Goal: Navigation & Orientation: Find specific page/section

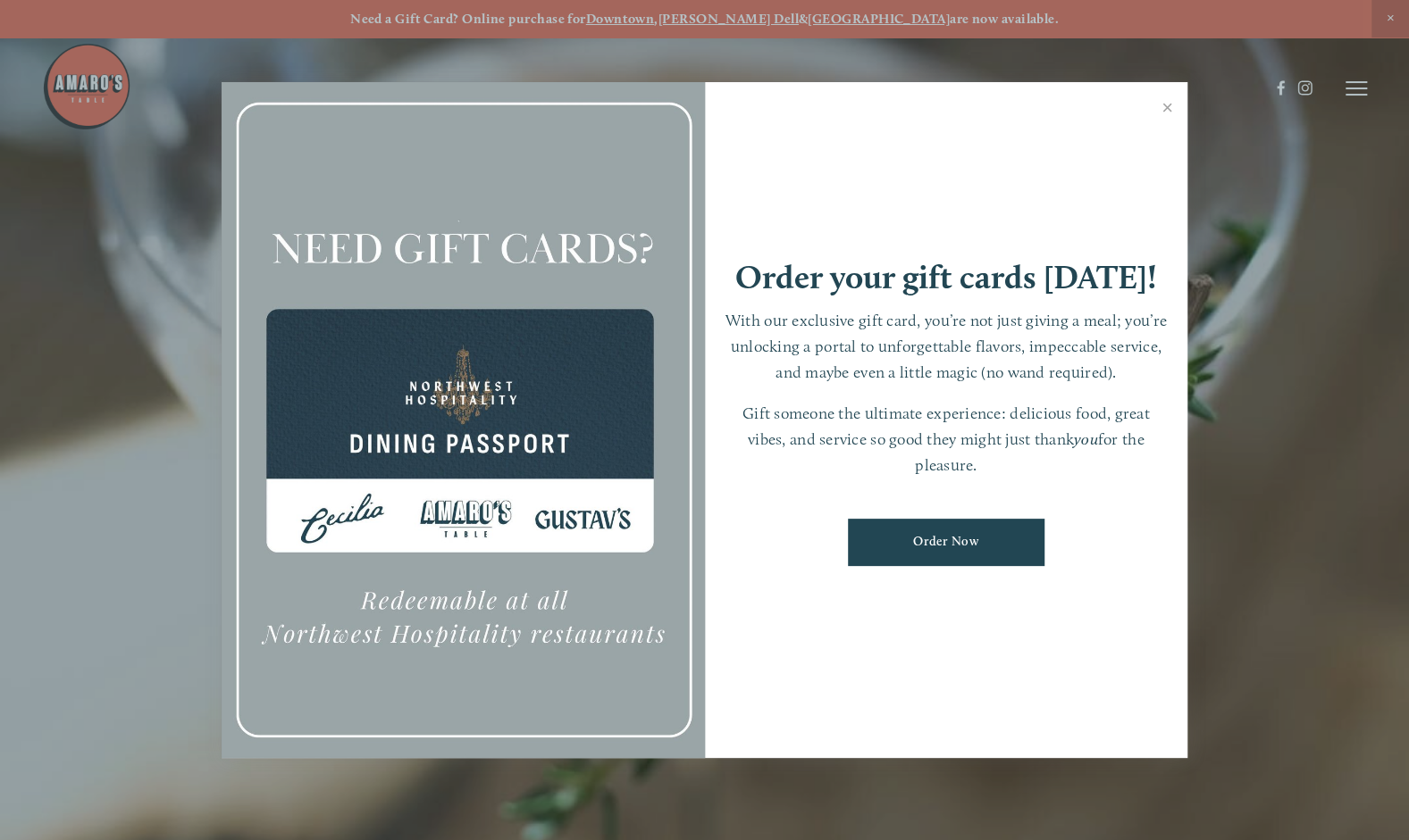
click at [1165, 103] on link "Close" at bounding box center [1167, 110] width 35 height 50
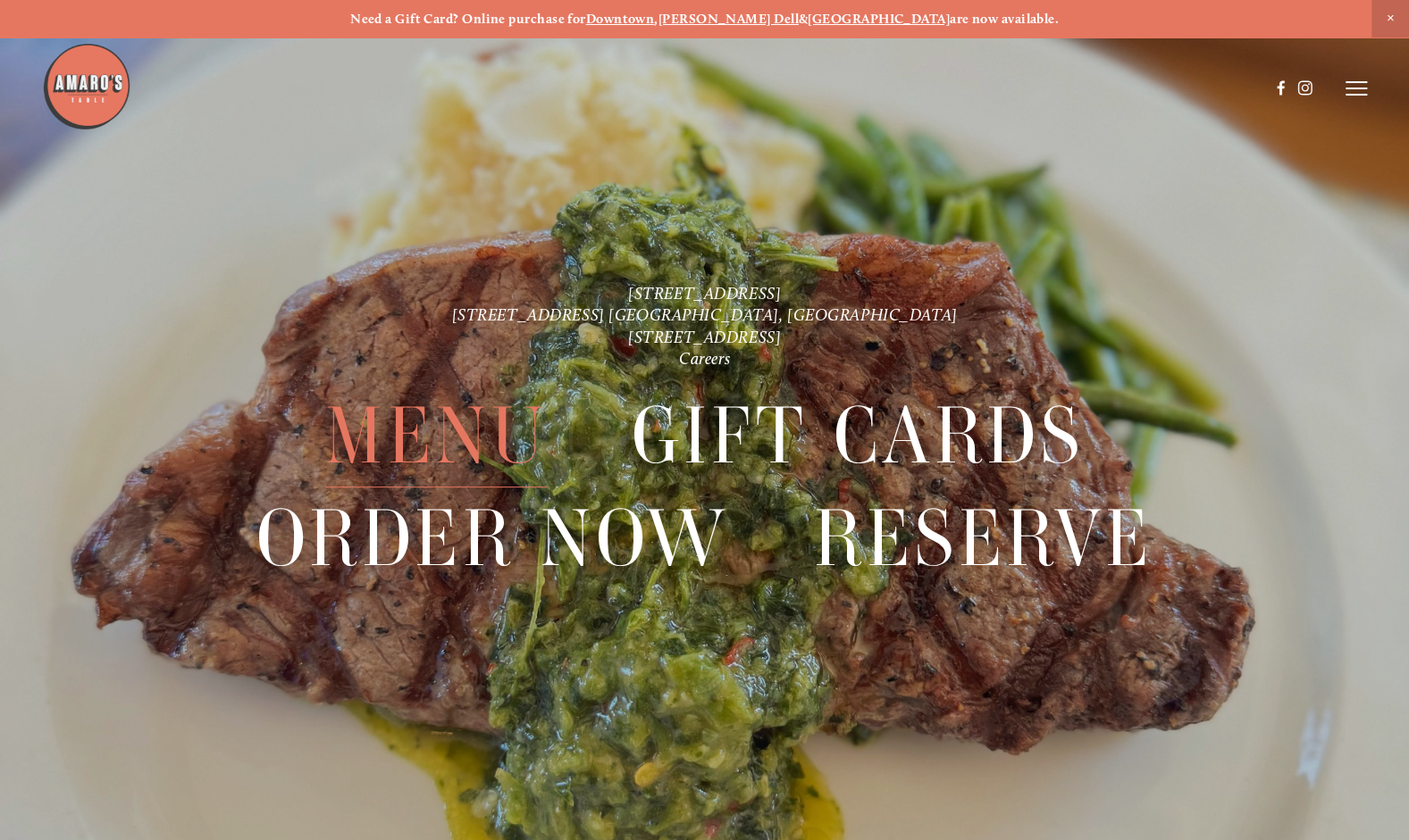
click at [434, 418] on span "Menu" at bounding box center [435, 436] width 222 height 103
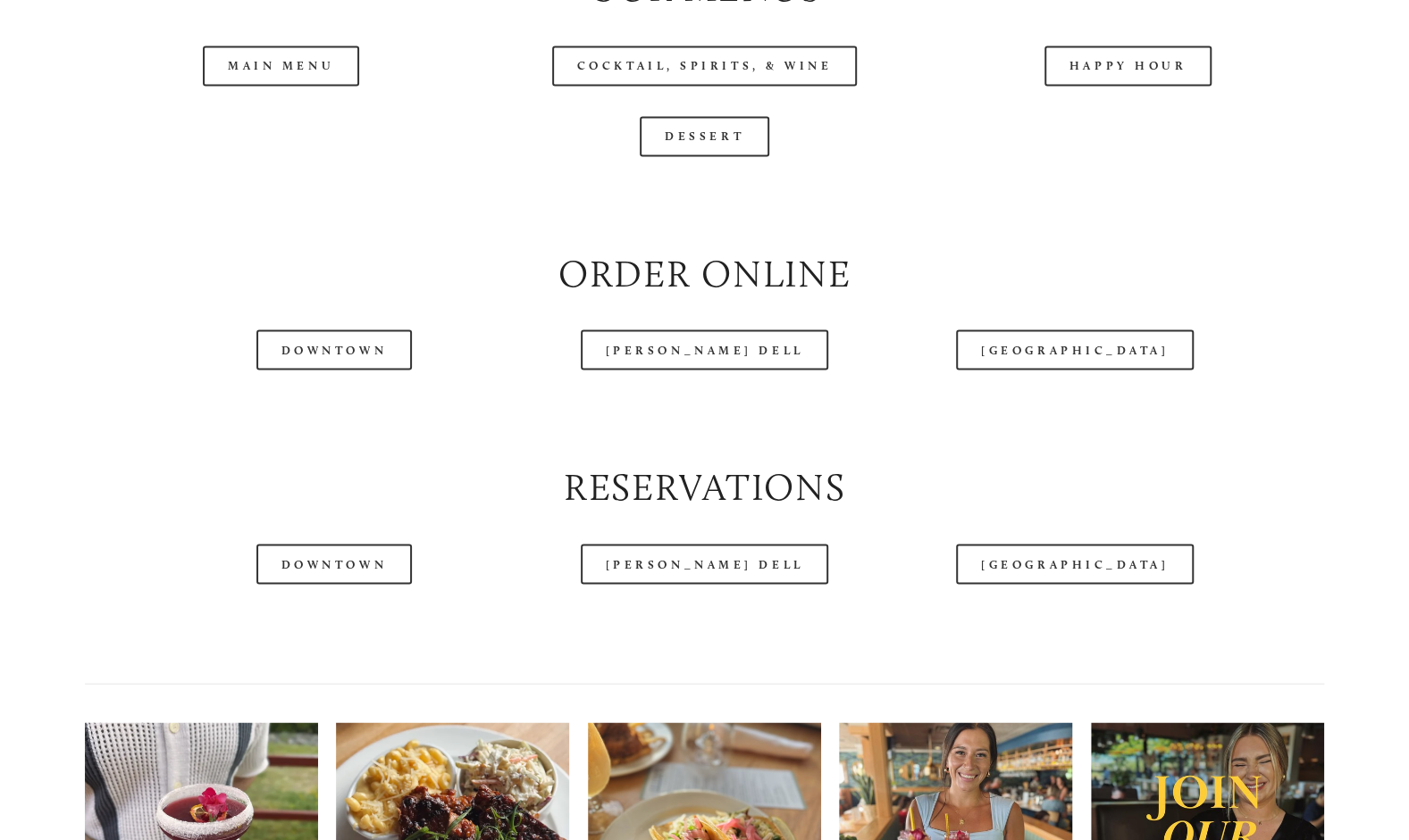
scroll to position [1965, 0]
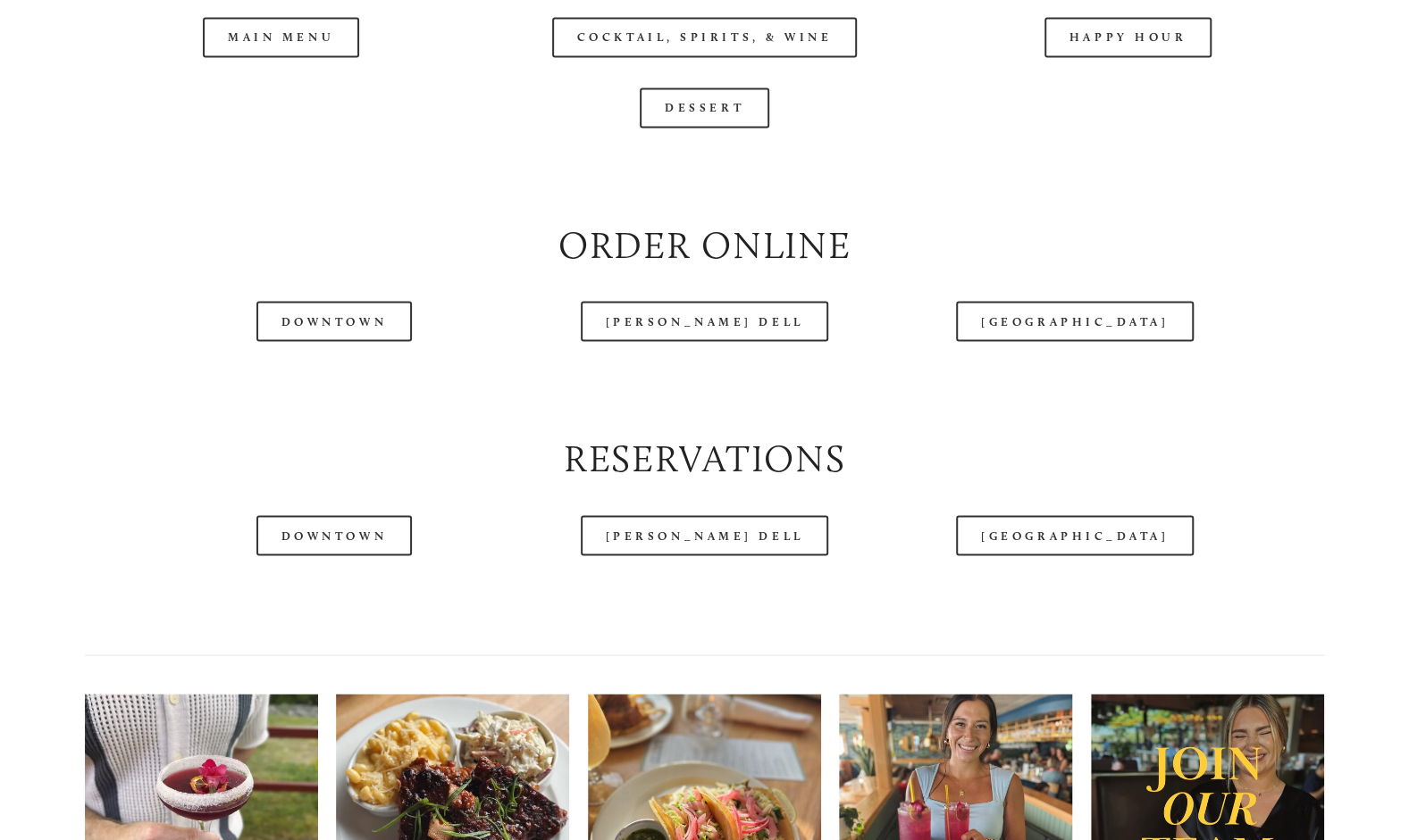
click at [307, 125] on header "Menu Order Now Visit Gallery 0" at bounding box center [704, 44] width 1324 height 177
click at [269, 123] on header "Menu Order Now Visit Gallery 0" at bounding box center [704, 44] width 1324 height 177
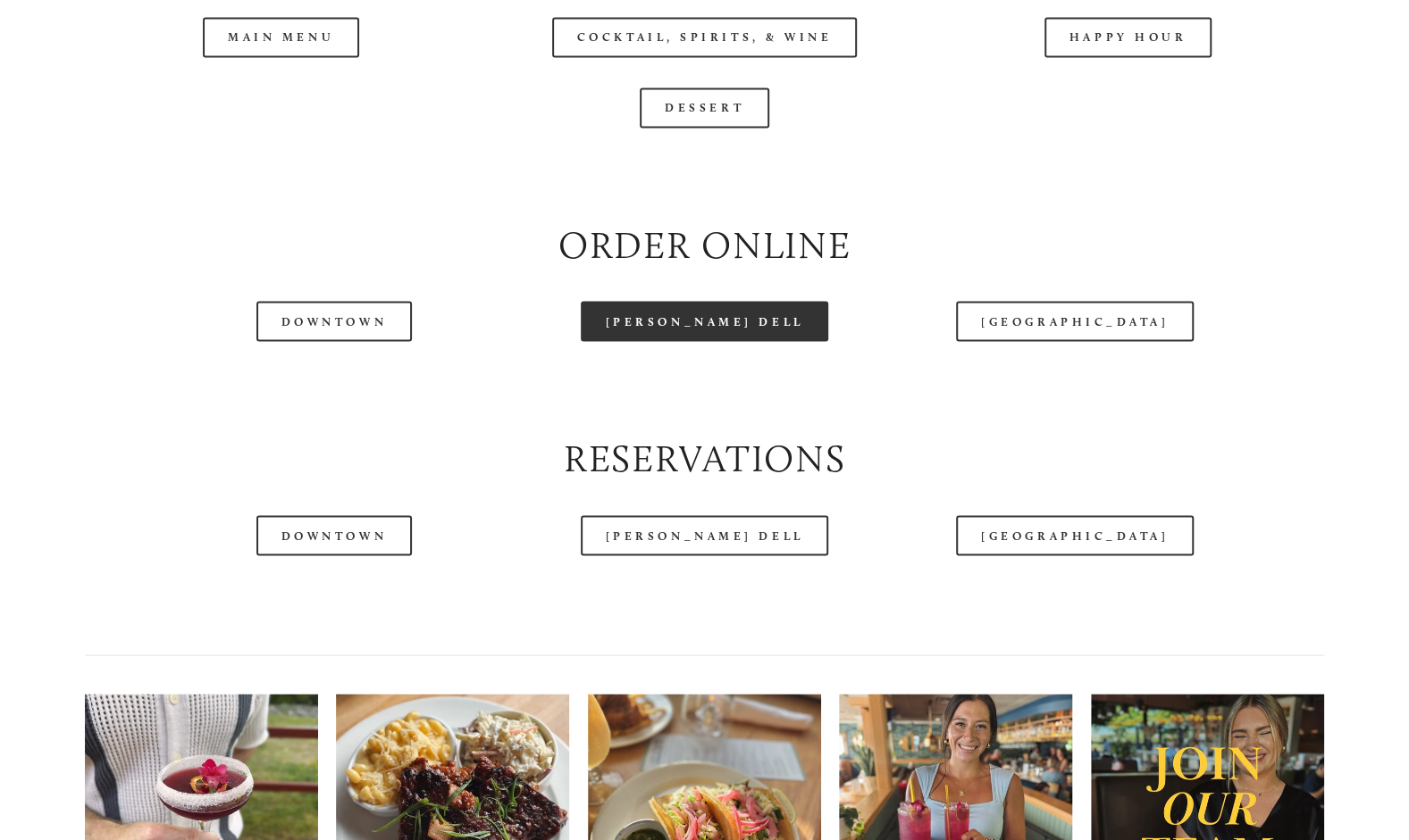
click at [696, 341] on link "[PERSON_NAME] Dell" at bounding box center [705, 321] width 249 height 40
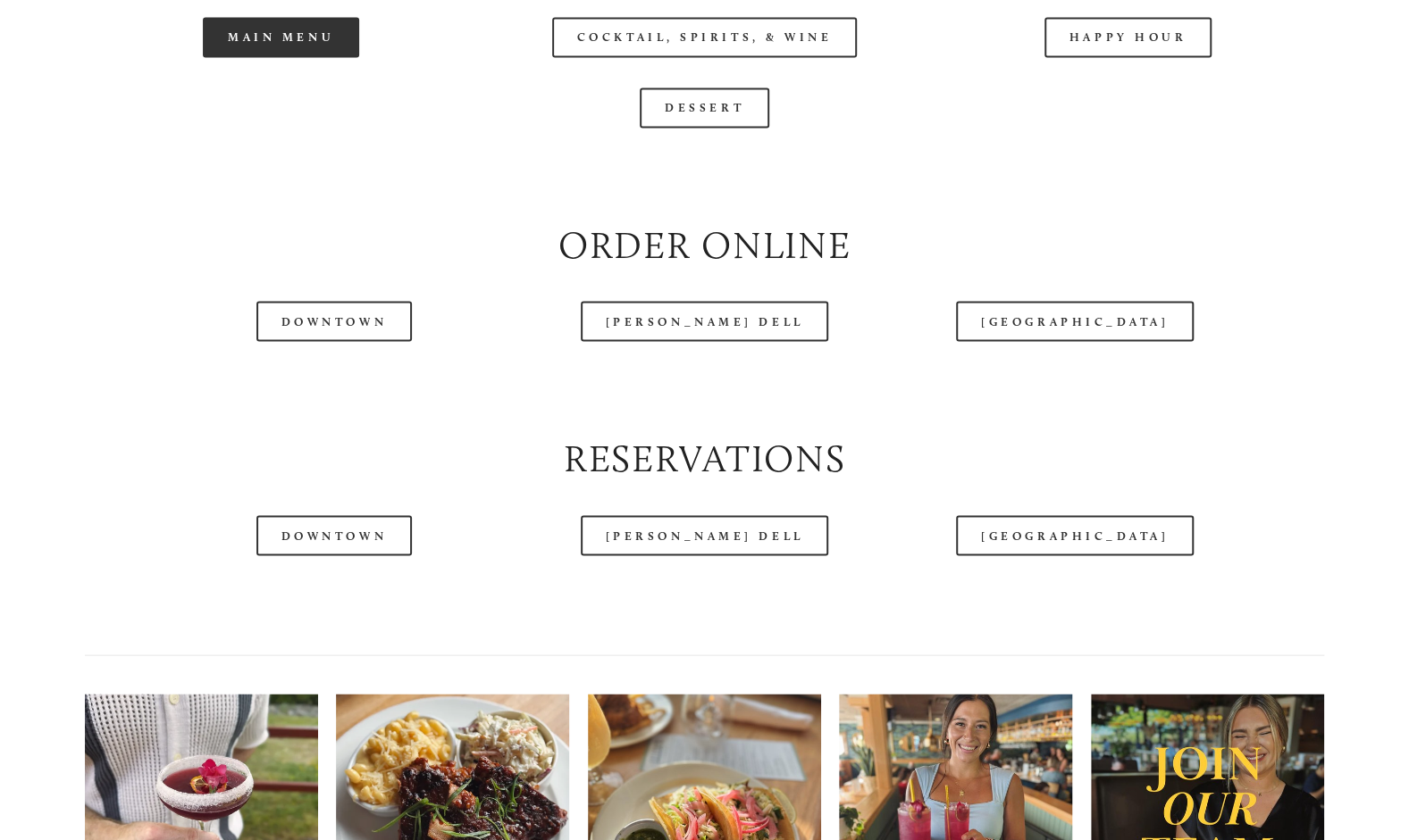
click at [282, 57] on link "Main Menu" at bounding box center [281, 37] width 156 height 40
